Goal: Transaction & Acquisition: Download file/media

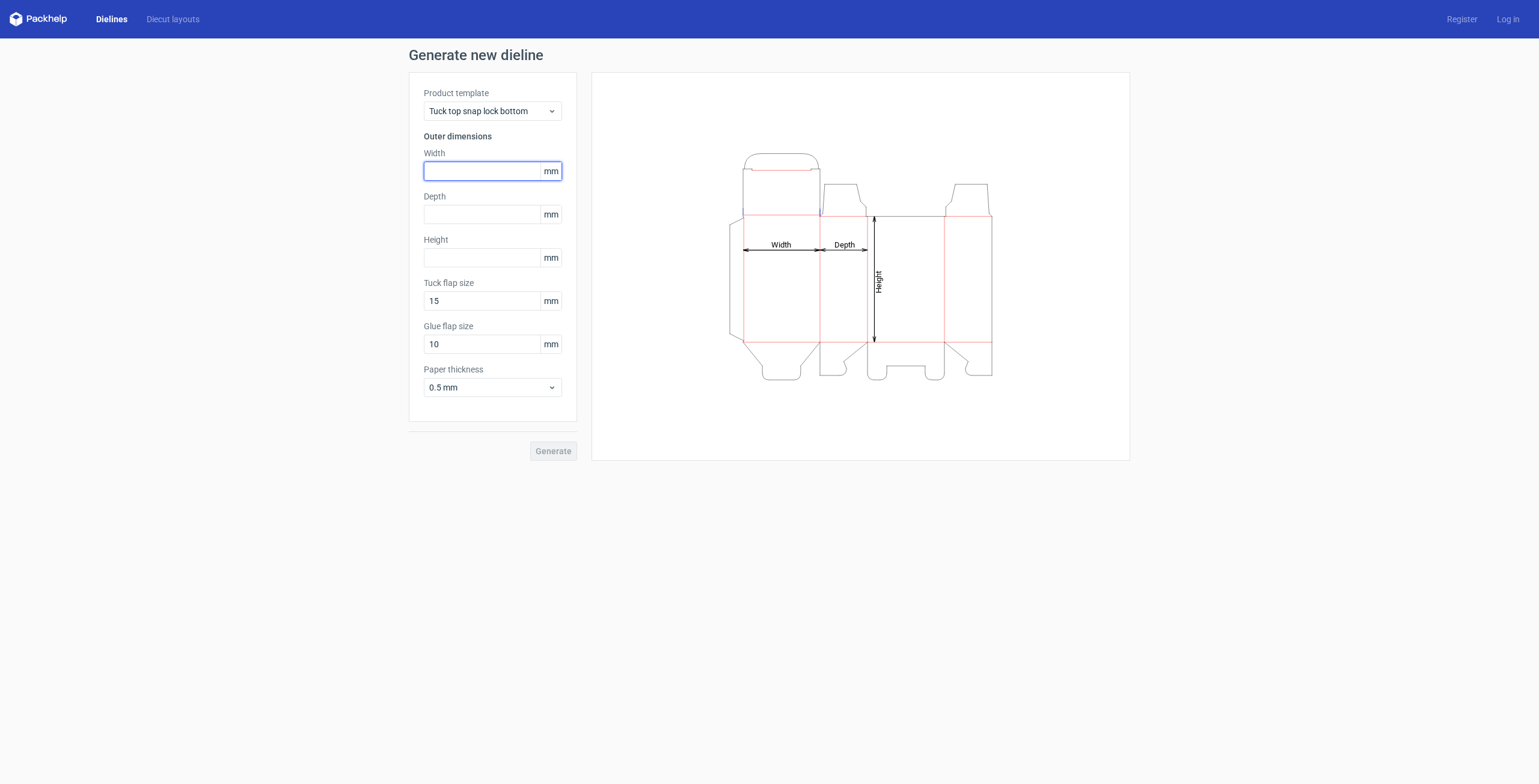
click at [517, 174] on input "text" at bounding box center [493, 171] width 138 height 19
type input "32"
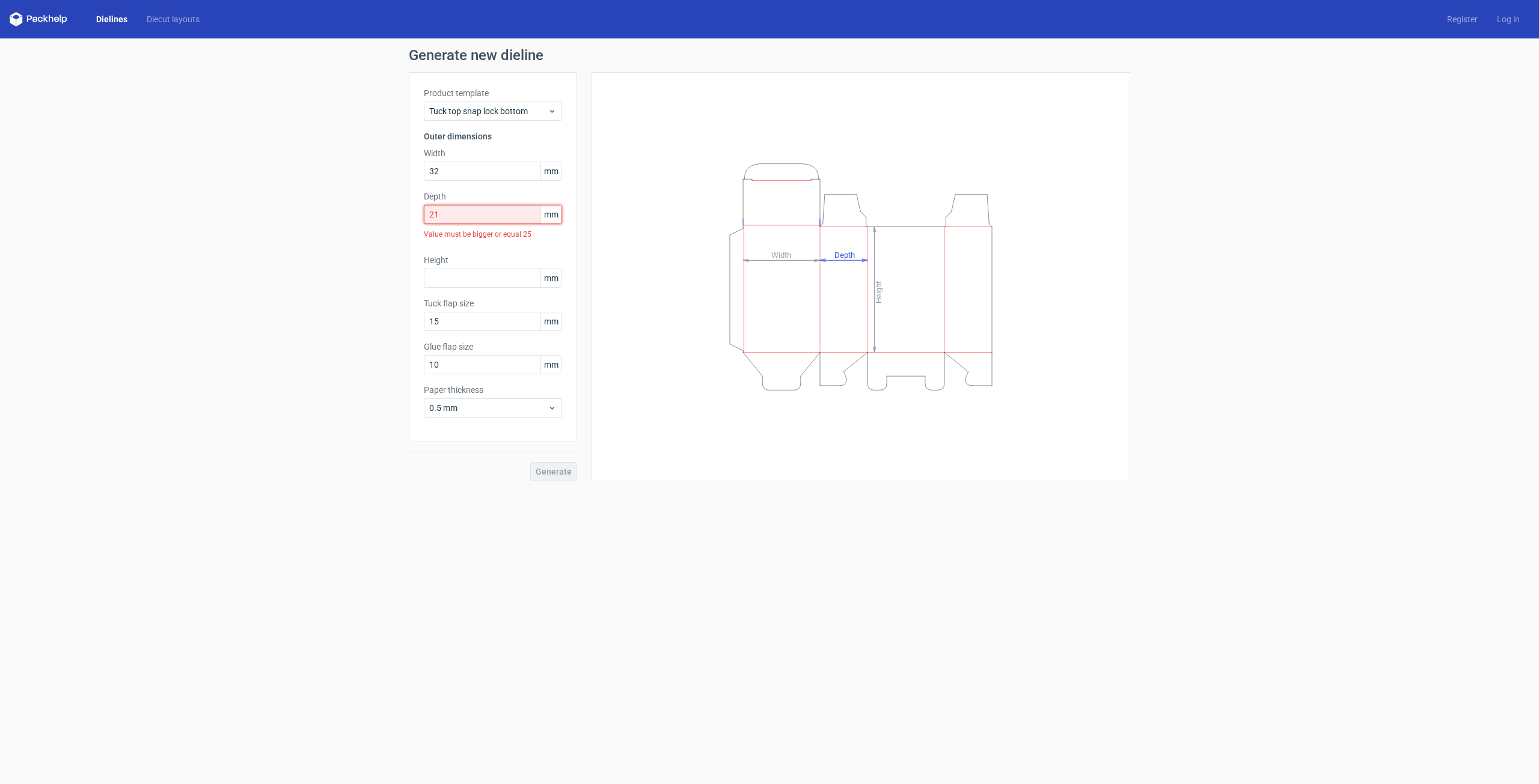
drag, startPoint x: 465, startPoint y: 219, endPoint x: 383, endPoint y: 222, distance: 82.1
click at [383, 222] on div "Generate new dieline Product template Tuck top snap lock bottom Outer dimension…" at bounding box center [770, 265] width 1539 height 453
type input "25"
type input "38"
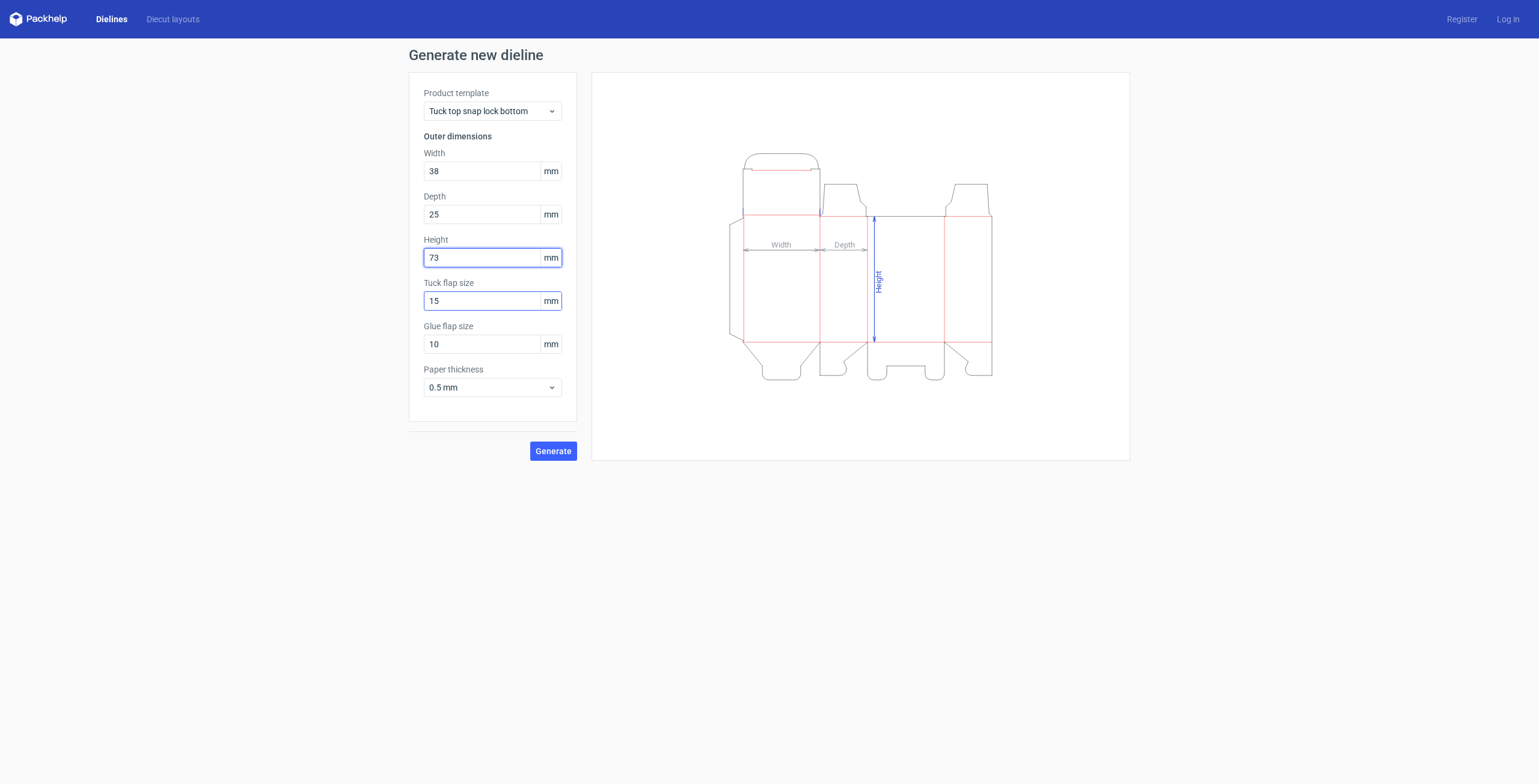
type input "73"
drag, startPoint x: 449, startPoint y: 304, endPoint x: 435, endPoint y: 306, distance: 14.1
click at [435, 306] on input "15" at bounding box center [493, 301] width 138 height 19
type input "10"
click at [540, 447] on span "Generate" at bounding box center [554, 451] width 36 height 9
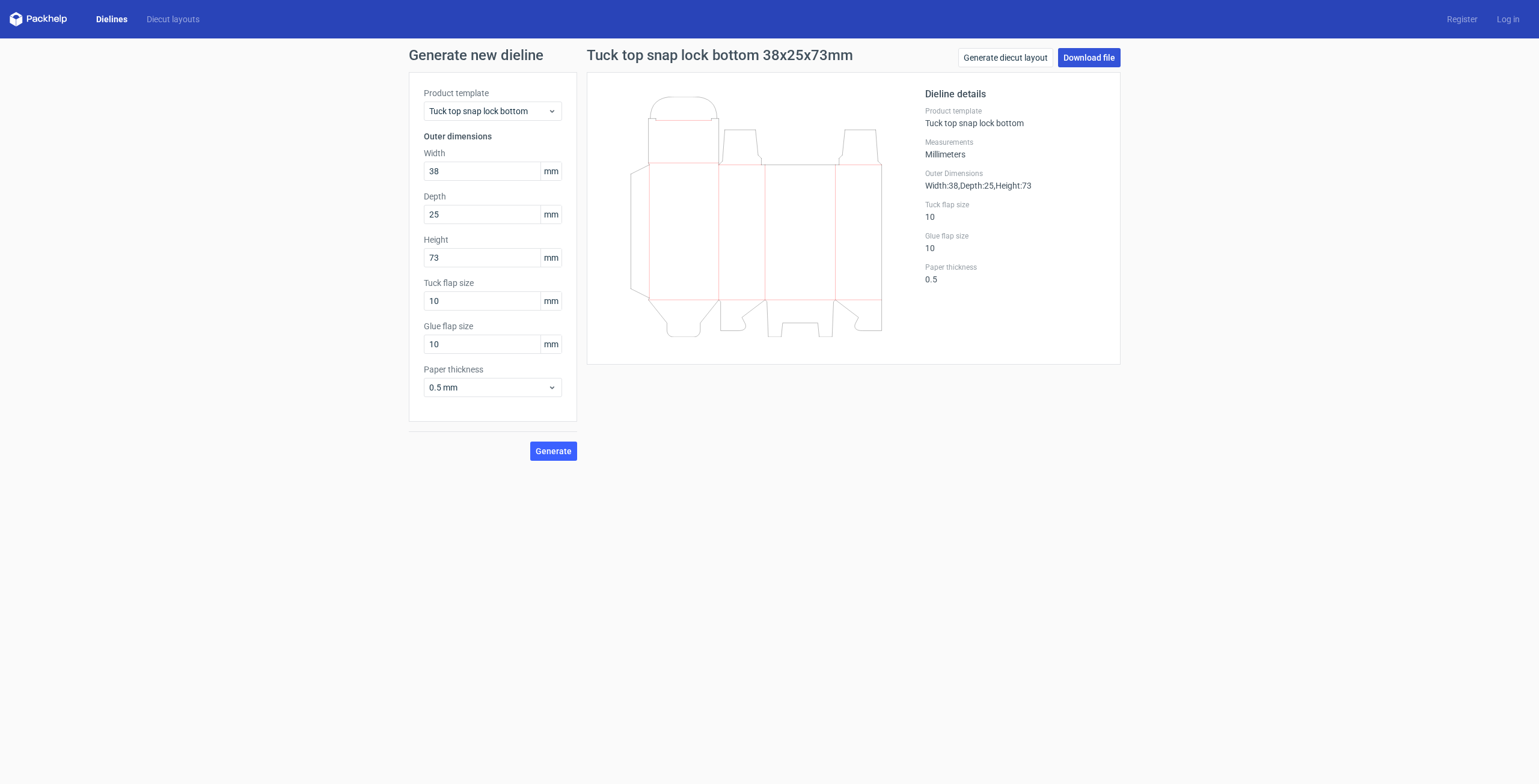
click at [1093, 60] on link "Download file" at bounding box center [1089, 58] width 62 height 19
click at [555, 379] on div "0.5 mm" at bounding box center [493, 387] width 138 height 19
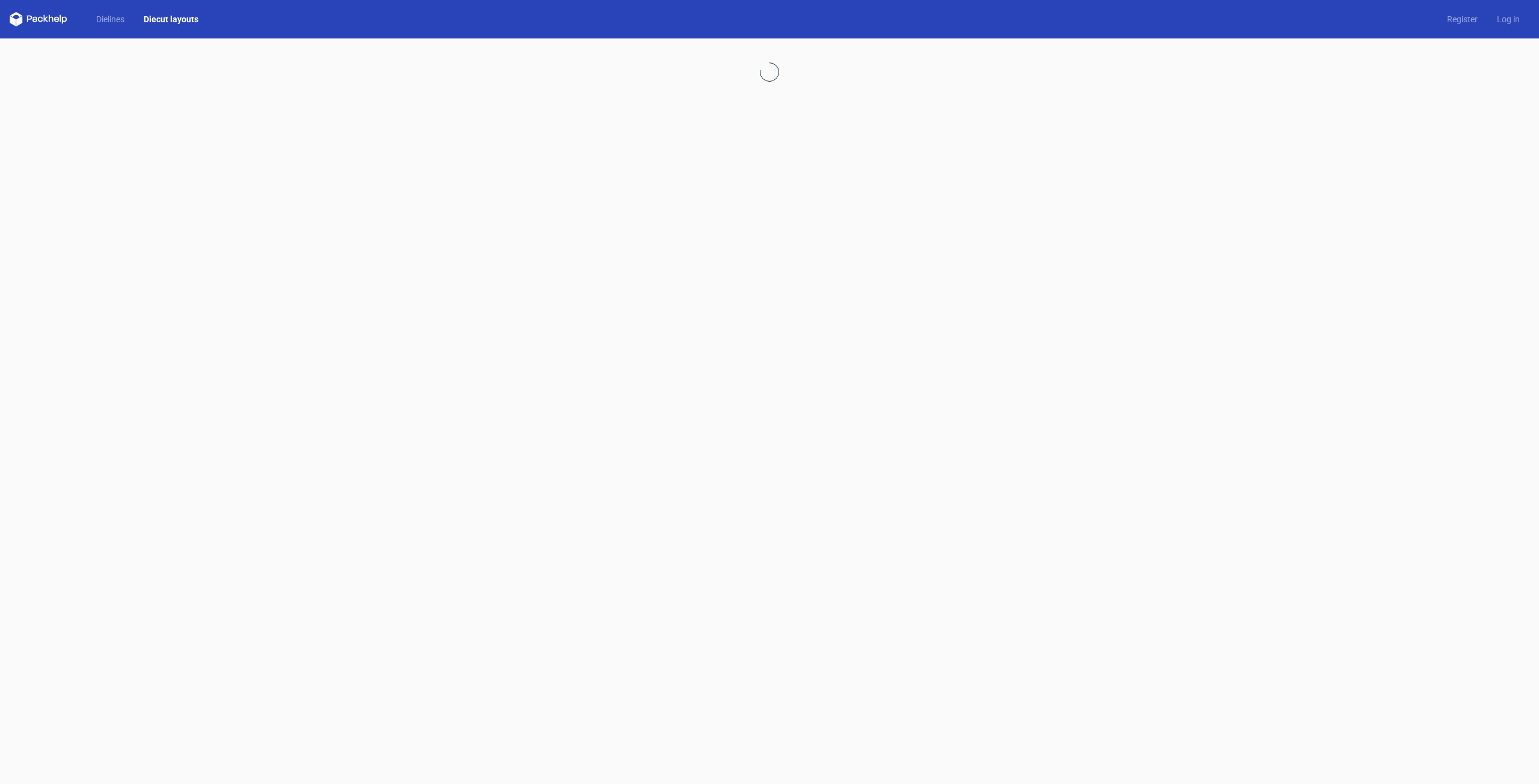
click at [784, 147] on div at bounding box center [770, 411] width 1539 height 746
